Goal: Information Seeking & Learning: Understand process/instructions

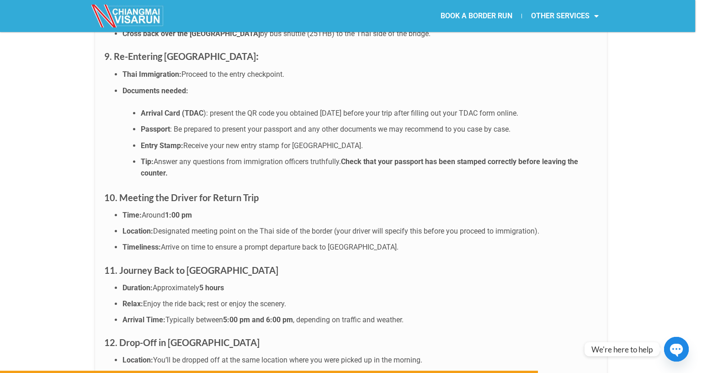
scroll to position [3081, 0]
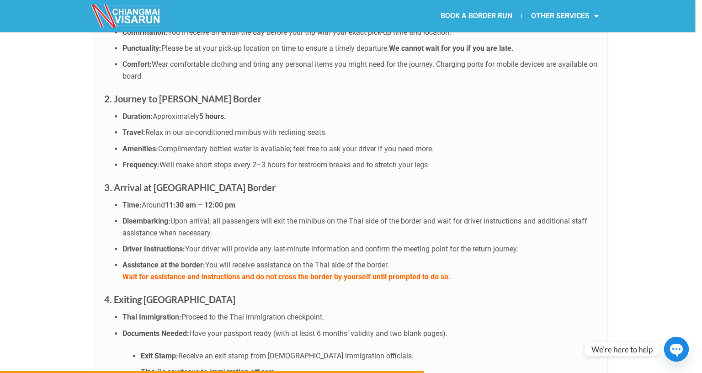
scroll to position [2487, 0]
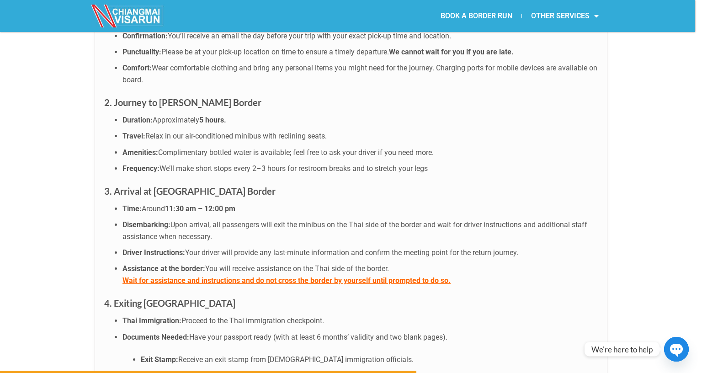
drag, startPoint x: 478, startPoint y: 127, endPoint x: 425, endPoint y: 167, distance: 67.3
click at [425, 203] on ul "Time: Around 11:30 am – 12:00 pm Disembarking: Upon arrival, all passengers wil…" at bounding box center [351, 244] width 494 height 83
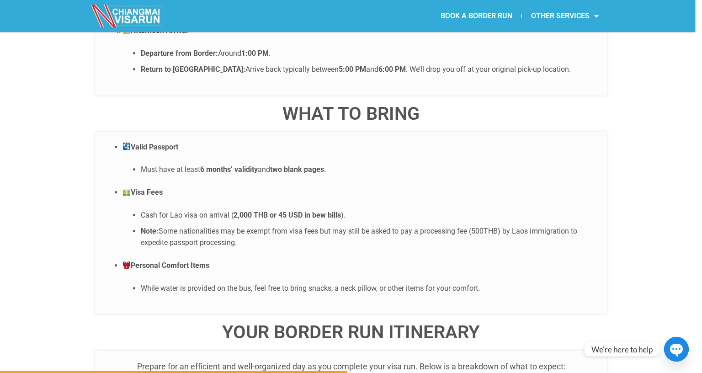
scroll to position [2076, 0]
drag, startPoint x: 120, startPoint y: 138, endPoint x: 311, endPoint y: 192, distance: 198.7
click at [311, 192] on li "Visa Fees Cash for Lao visa on arrival ( 2,000 THB or 45 USD in bew bills ). No…" at bounding box center [359, 218] width 475 height 62
copy li "Visa Fees Cash for Lao visa on arrival ( 2,000 THB or 45 USD in bew bills ). No…"
click at [270, 226] on li "Note: Some nationalities may be exempt from visa fees but may still be asked to…" at bounding box center [369, 237] width 457 height 23
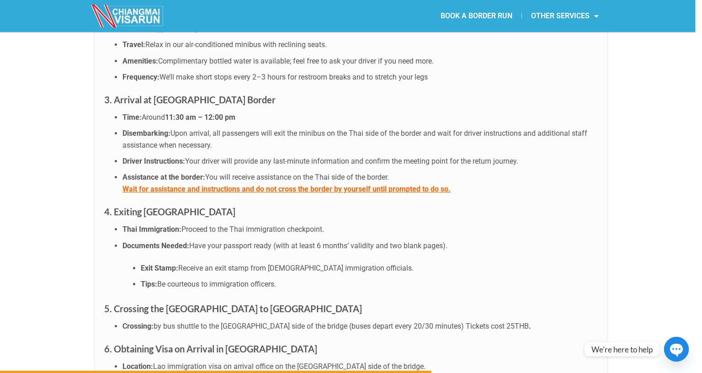
scroll to position [2807, 0]
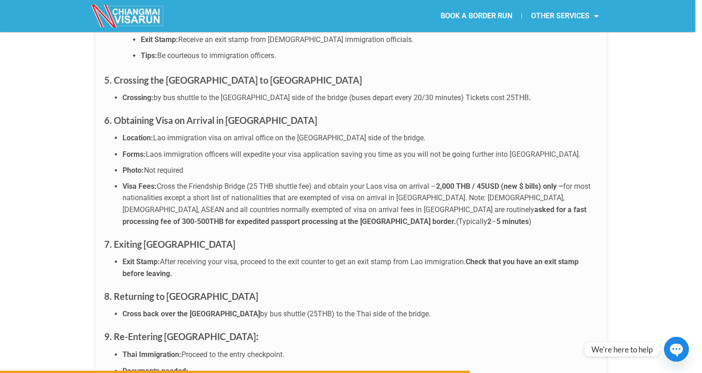
drag, startPoint x: 114, startPoint y: 136, endPoint x: 276, endPoint y: 174, distance: 165.7
click at [276, 180] on li "Visa Fees: Cross the Friendship Bridge (25 THB shuttle fee) and obtain your Lao…" at bounding box center [359, 203] width 475 height 47
copy li "Visa Fees: Cross the Friendship Bridge (25 THB shuttle fee) and obtain your Lao…"
click at [374, 180] on li "Visa Fees: Cross the Friendship Bridge (25 THB shuttle fee) and obtain your Lao…" at bounding box center [359, 203] width 475 height 47
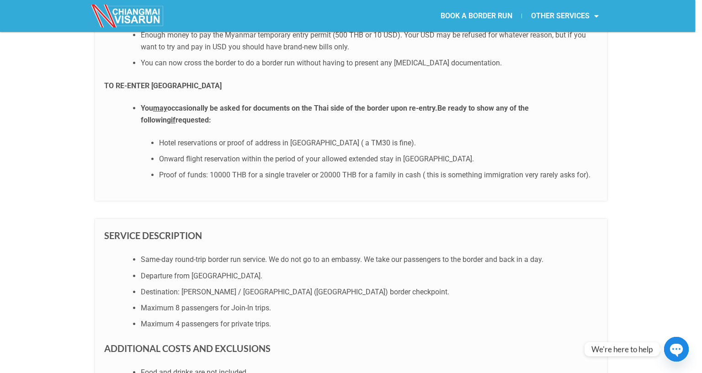
scroll to position [731, 0]
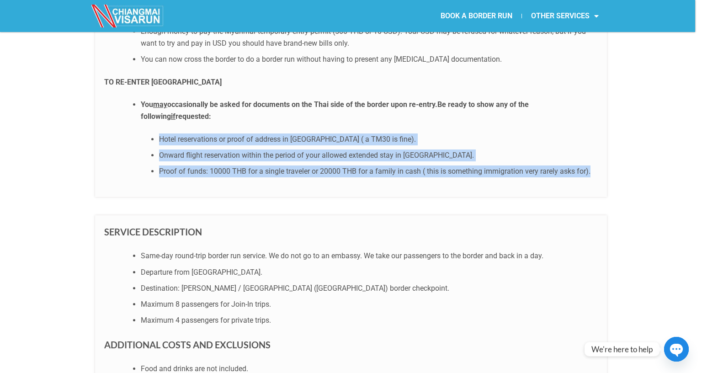
drag, startPoint x: 160, startPoint y: 136, endPoint x: 595, endPoint y: 172, distance: 436.1
click at [595, 172] on div "WHAT TO BRING WITH YOU TO ENTER [GEOGRAPHIC_DATA] A valid passport with at leas…" at bounding box center [351, 72] width 512 height 250
copy ul "Hotel reservations or proof of address in [GEOGRAPHIC_DATA] ( a TM30 is fine). …"
click at [541, 145] on ul "Hotel reservations or proof of address in [GEOGRAPHIC_DATA] ( a TM30 is fine). …" at bounding box center [369, 155] width 457 height 44
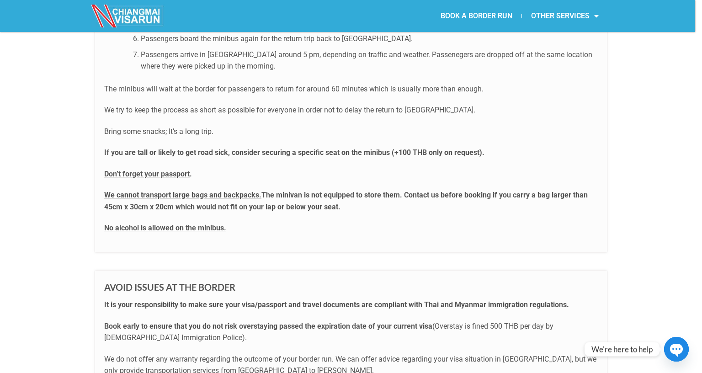
scroll to position [1599, 0]
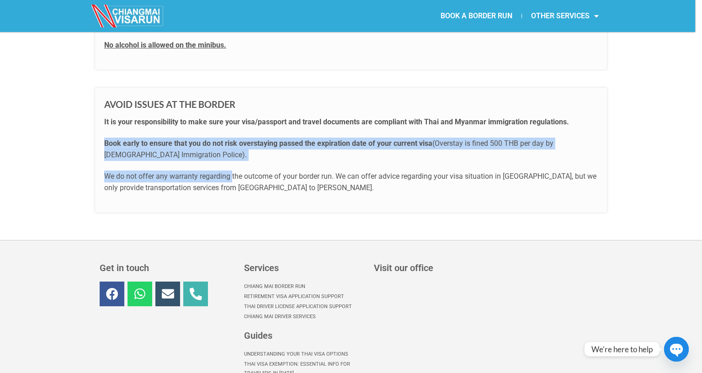
drag, startPoint x: 102, startPoint y: 140, endPoint x: 228, endPoint y: 164, distance: 128.3
click at [228, 165] on div "AVOID ISSUES AT THE BORDER It is your responsibility to make sure your visa/pas…" at bounding box center [351, 150] width 512 height 124
copy div "Book early to ensure that you do not risk overstaying passed the expiration dat…"
click at [265, 153] on p "Book early to ensure that you do not risk overstaying passed the expiration dat…" at bounding box center [351, 149] width 494 height 23
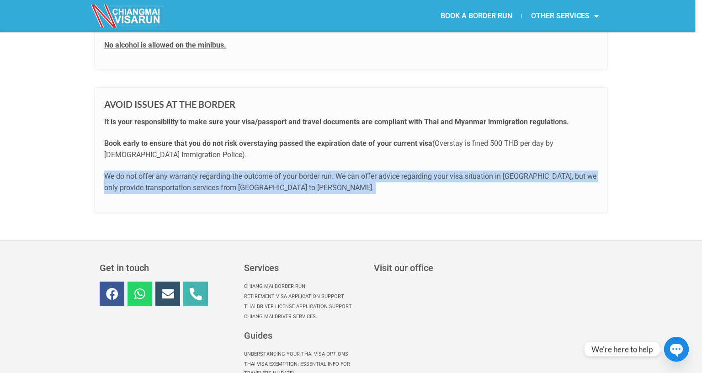
drag, startPoint x: 138, startPoint y: 170, endPoint x: 347, endPoint y: 203, distance: 211.4
click at [347, 203] on div "AVOID ISSUES AT THE BORDER It is your responsibility to make sure your visa/pas…" at bounding box center [351, 150] width 512 height 124
copy p "We do not offer any warranty regarding the outcome of your border run. We can o…"
click at [472, 195] on div "AVOID ISSUES AT THE BORDER It is your responsibility to make sure your visa/pas…" at bounding box center [351, 150] width 512 height 124
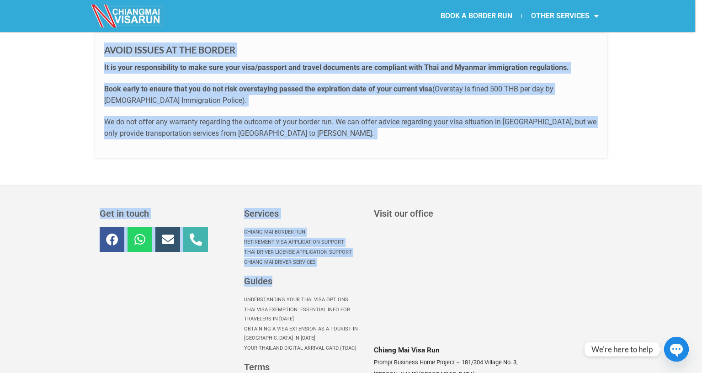
scroll to position [1691, 0]
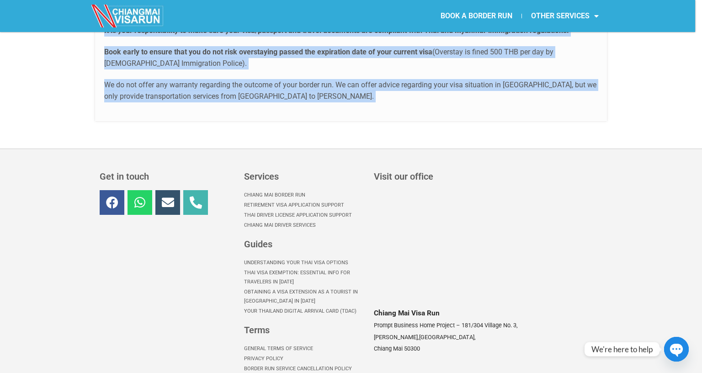
drag, startPoint x: 93, startPoint y: 149, endPoint x: 345, endPoint y: 111, distance: 254.6
copy div "LOR IP DOLO SITA CON Adi elit se doeiusmo 34-tem in 75-utl etdo magnaaliq/enim …"
